Goal: Information Seeking & Learning: Learn about a topic

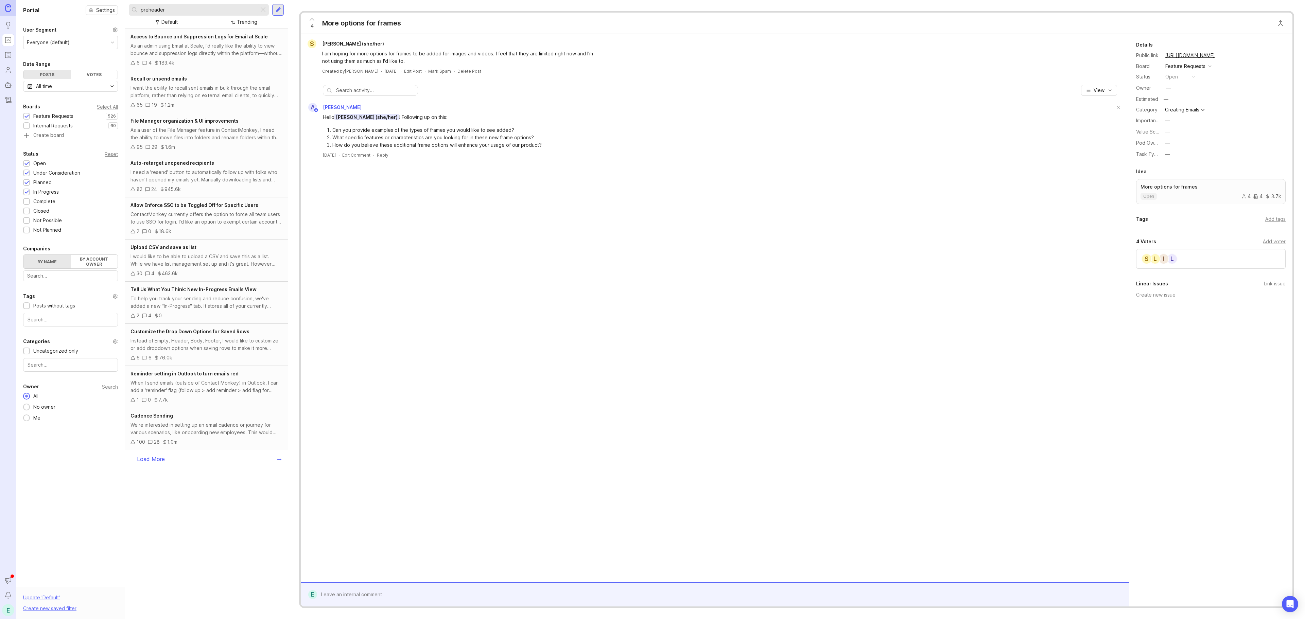
type input "preheader"
click at [200, 179] on div "After using the new function over the past couple of months, everytime the team…" at bounding box center [206, 176] width 152 height 15
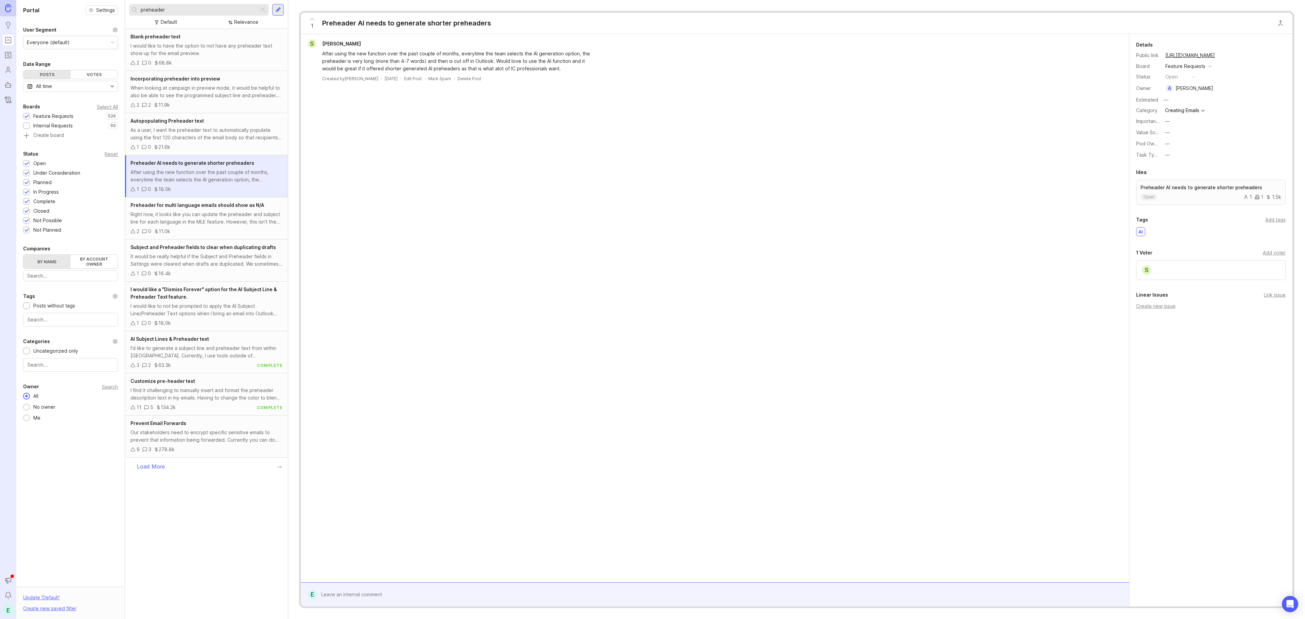
click at [199, 342] on span "AI Subject Lines & Preheader text" at bounding box center [169, 339] width 78 height 6
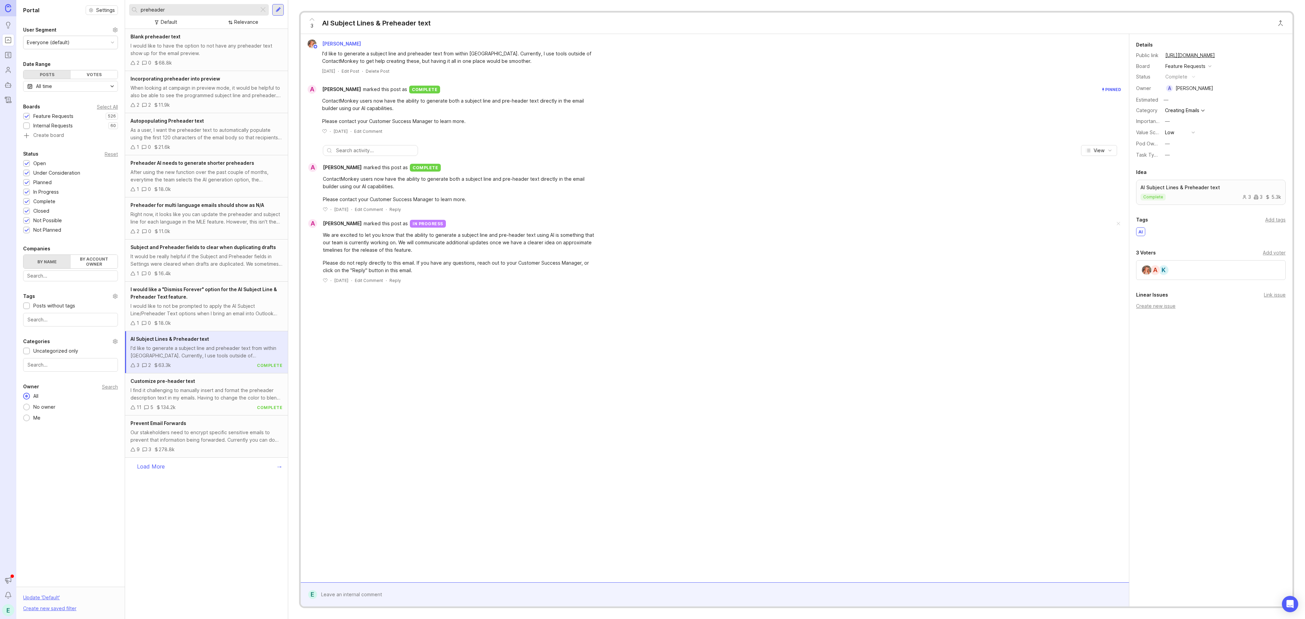
click at [185, 47] on div "I would like to have the option to not have any preheader text show up for the …" at bounding box center [206, 49] width 152 height 15
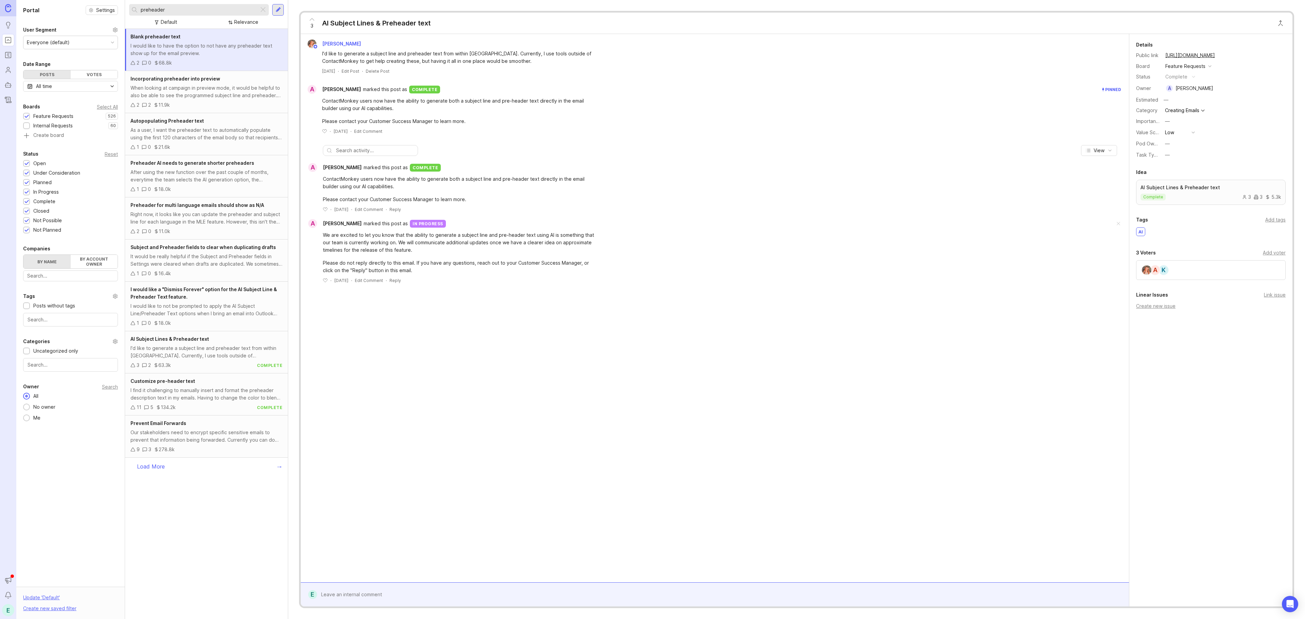
click at [190, 89] on div "When looking at campaign in preview mode, it would be helpful to also be able t…" at bounding box center [206, 91] width 152 height 15
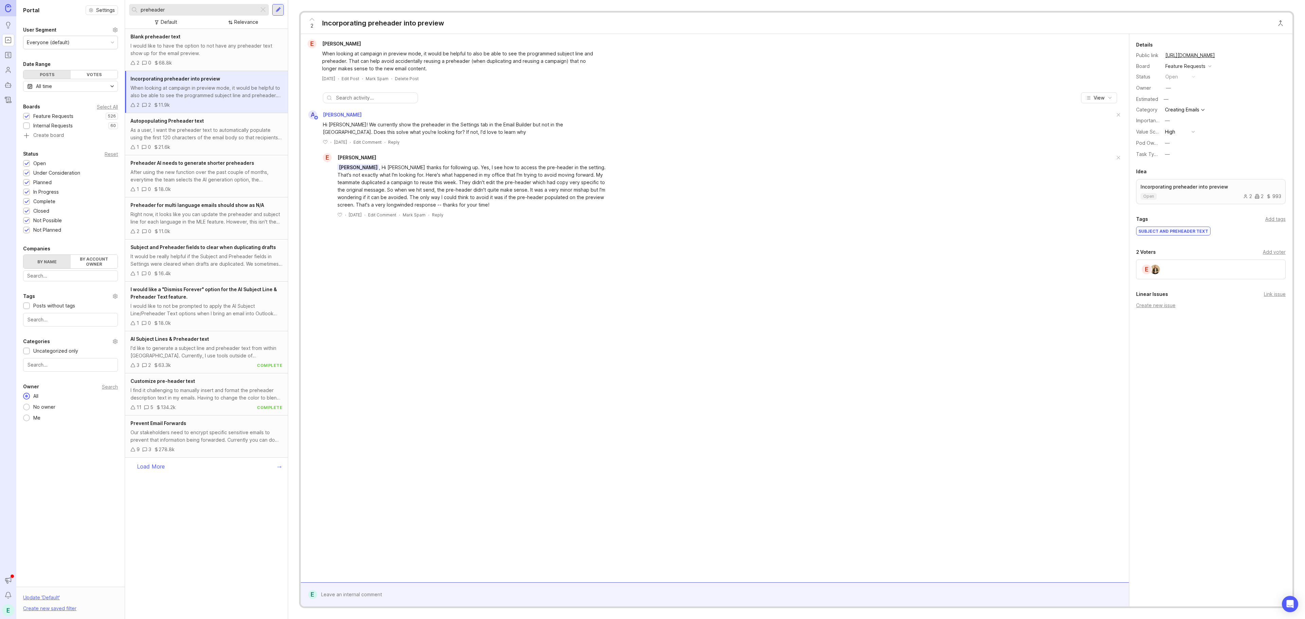
click at [184, 124] on span "Autopopulating Preheader text" at bounding box center [166, 121] width 73 height 6
